Goal: Task Accomplishment & Management: Manage account settings

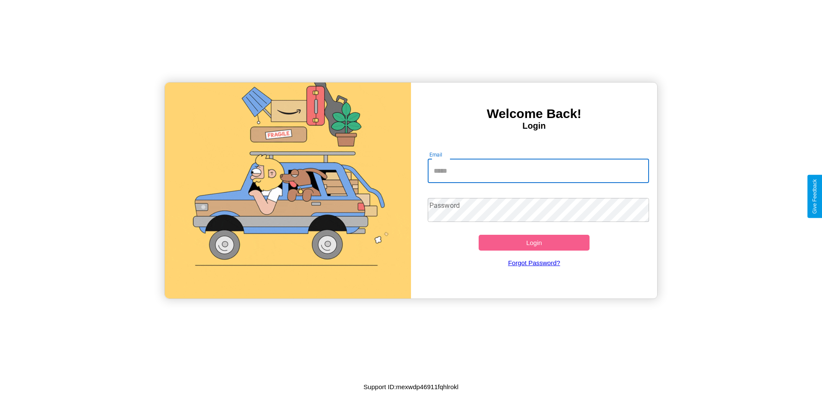
click at [538, 171] on input "Email" at bounding box center [539, 171] width 222 height 24
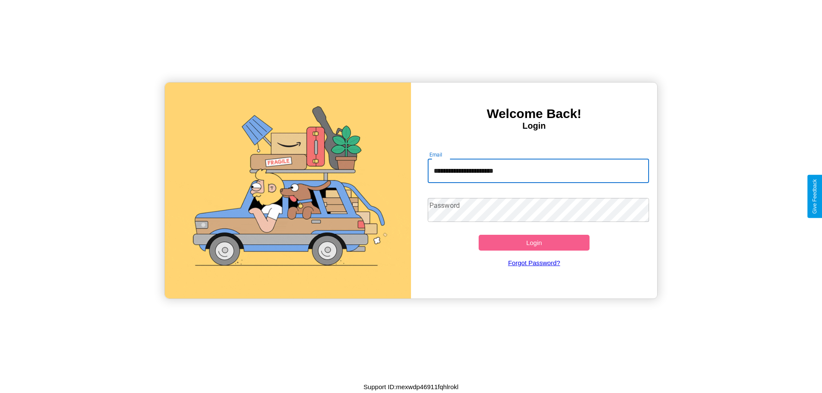
type input "**********"
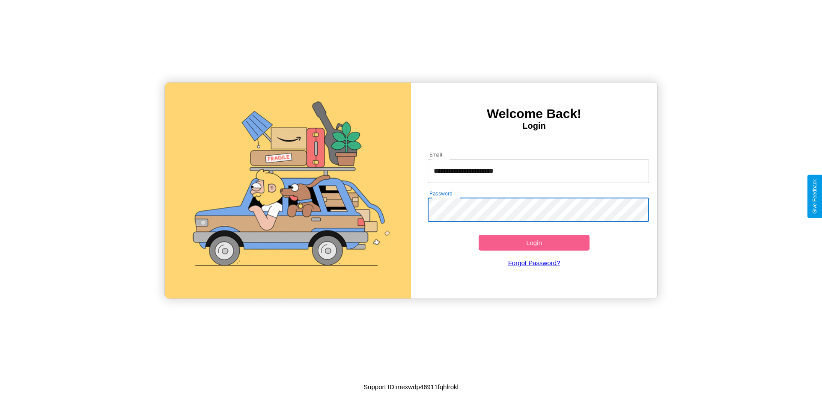
click at [534, 243] on button "Login" at bounding box center [534, 243] width 111 height 16
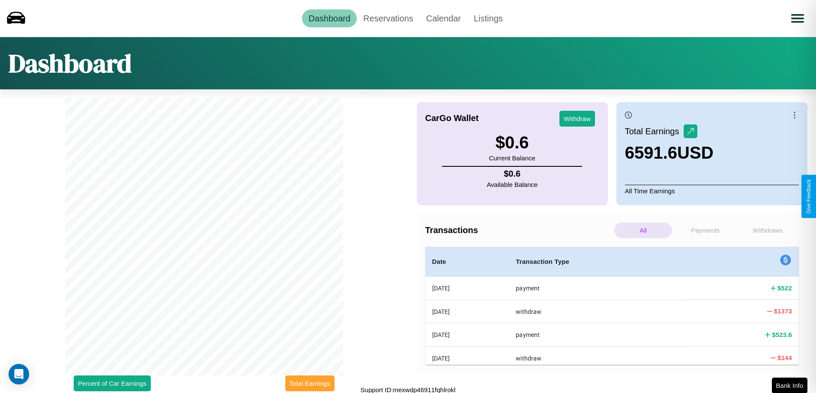
click at [310, 384] on button "Total Earnings" at bounding box center [309, 384] width 49 height 16
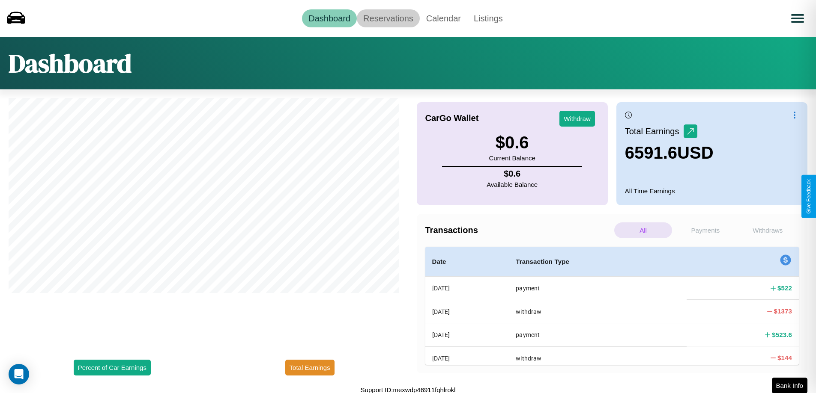
click at [388, 18] on link "Reservations" at bounding box center [388, 18] width 63 height 18
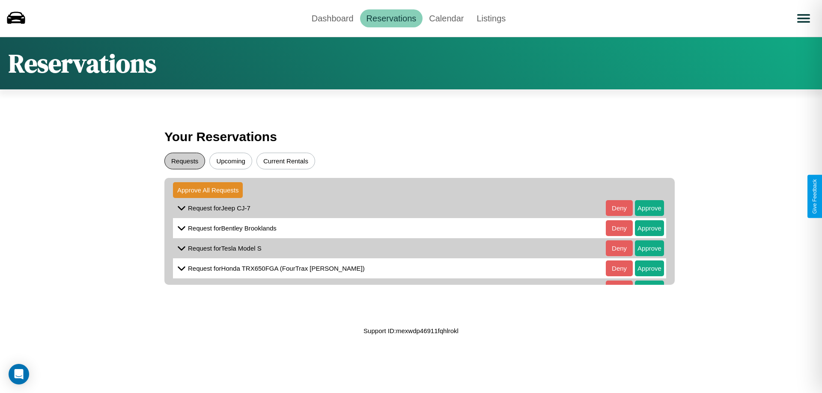
click at [185, 161] on button "Requests" at bounding box center [184, 161] width 41 height 17
click at [643, 208] on button "Approve" at bounding box center [649, 208] width 29 height 16
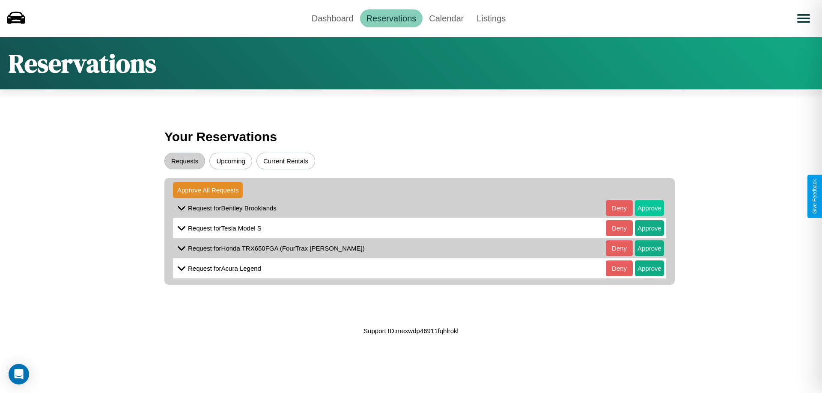
click at [643, 208] on button "Approve" at bounding box center [649, 208] width 29 height 16
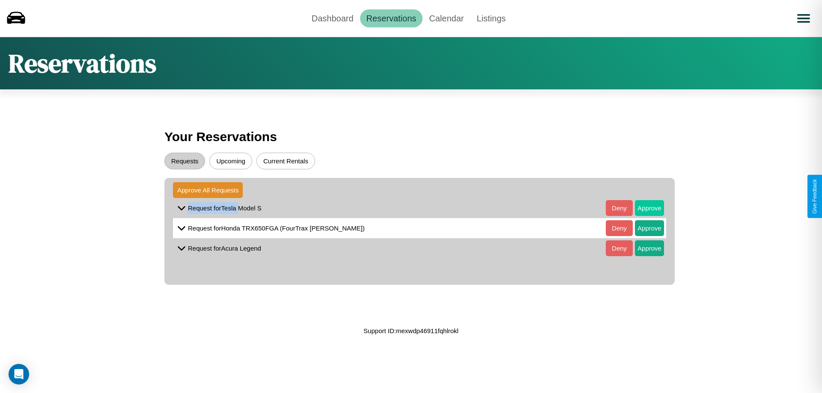
click at [643, 208] on button "Approve" at bounding box center [649, 208] width 29 height 16
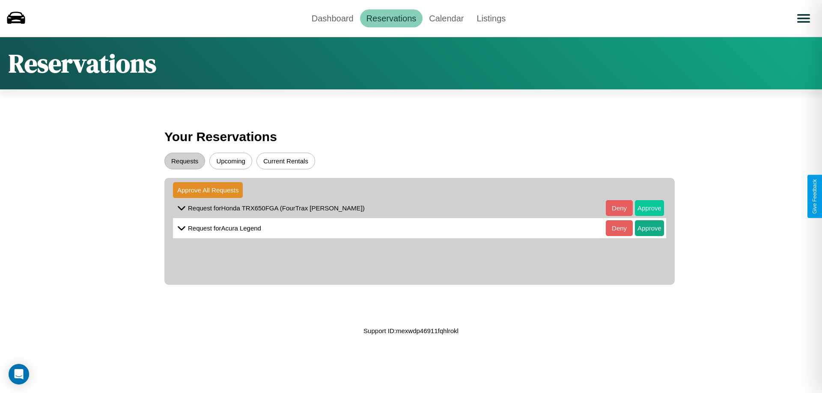
click at [643, 208] on button "Approve" at bounding box center [649, 208] width 29 height 16
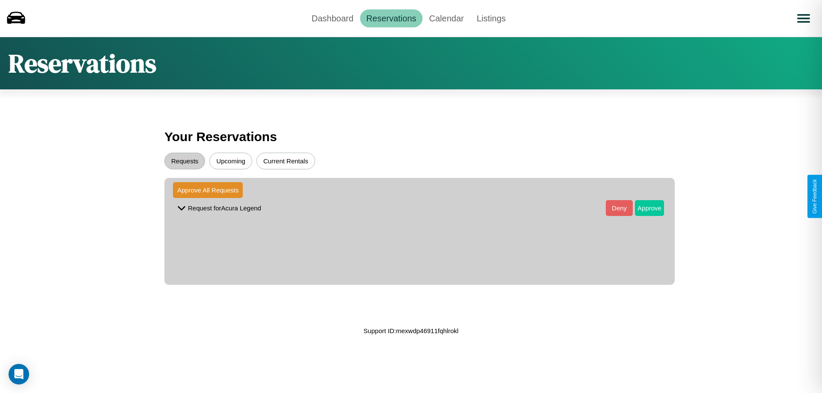
click at [643, 208] on button "Approve" at bounding box center [649, 208] width 29 height 16
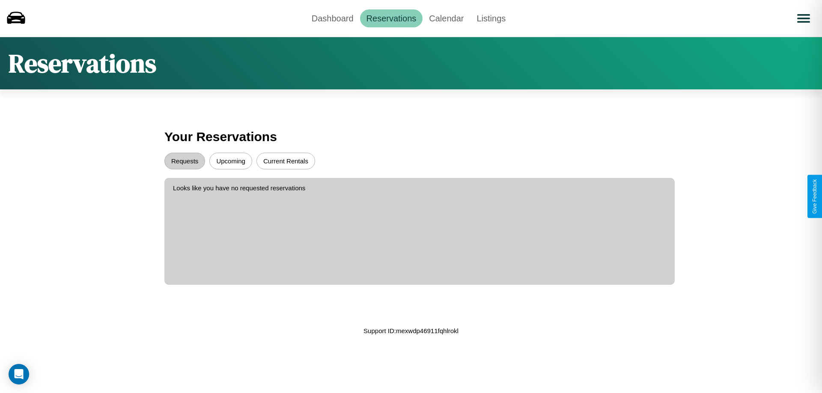
click at [231, 161] on button "Upcoming" at bounding box center [230, 161] width 43 height 17
click at [286, 161] on button "Current Rentals" at bounding box center [285, 161] width 59 height 17
click at [446, 18] on link "Calendar" at bounding box center [447, 18] width 48 height 18
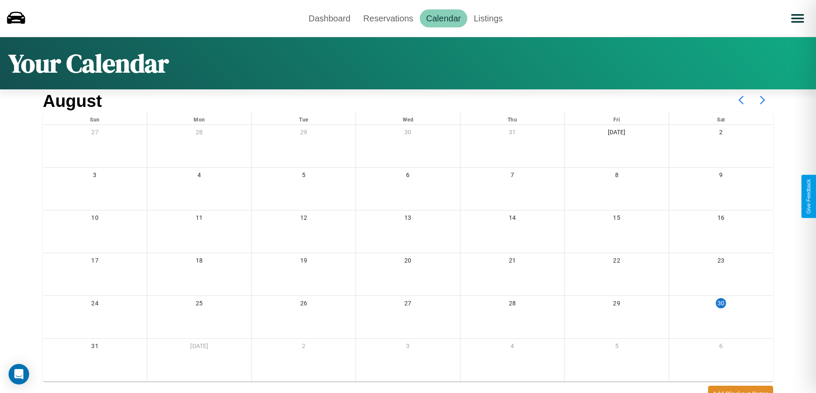
click at [762, 100] on icon at bounding box center [761, 99] width 21 height 21
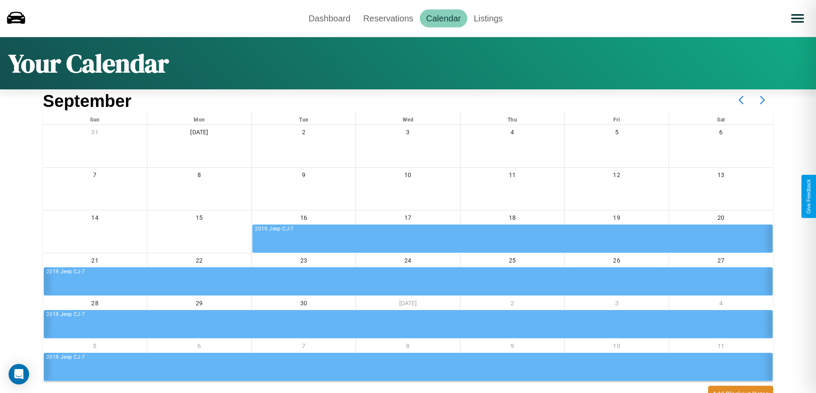
click at [762, 100] on icon at bounding box center [761, 99] width 21 height 21
